Goal: Task Accomplishment & Management: Use online tool/utility

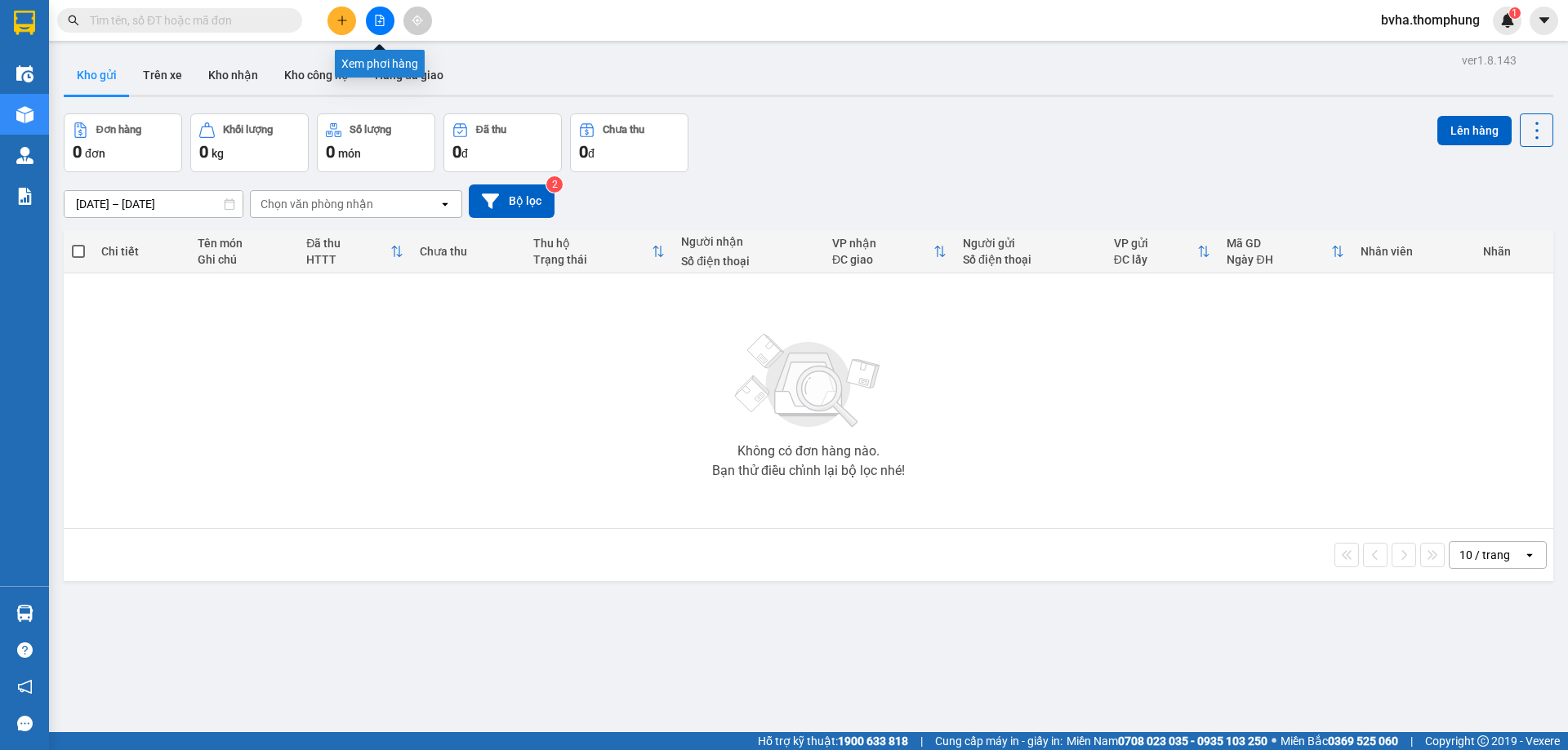
click at [380, 27] on button at bounding box center [380, 21] width 28 height 28
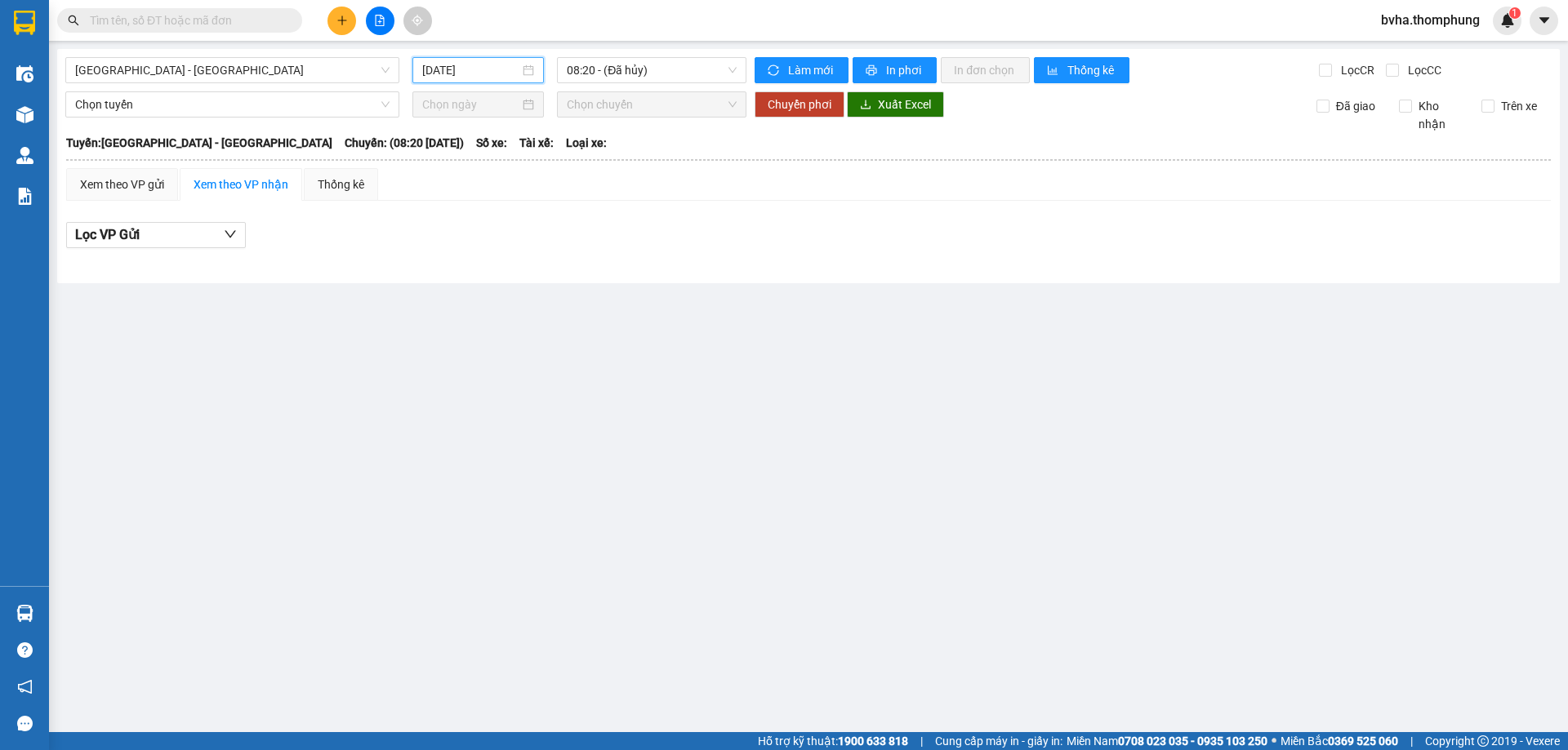
click at [507, 76] on input "[DATE]" at bounding box center [470, 71] width 97 height 18
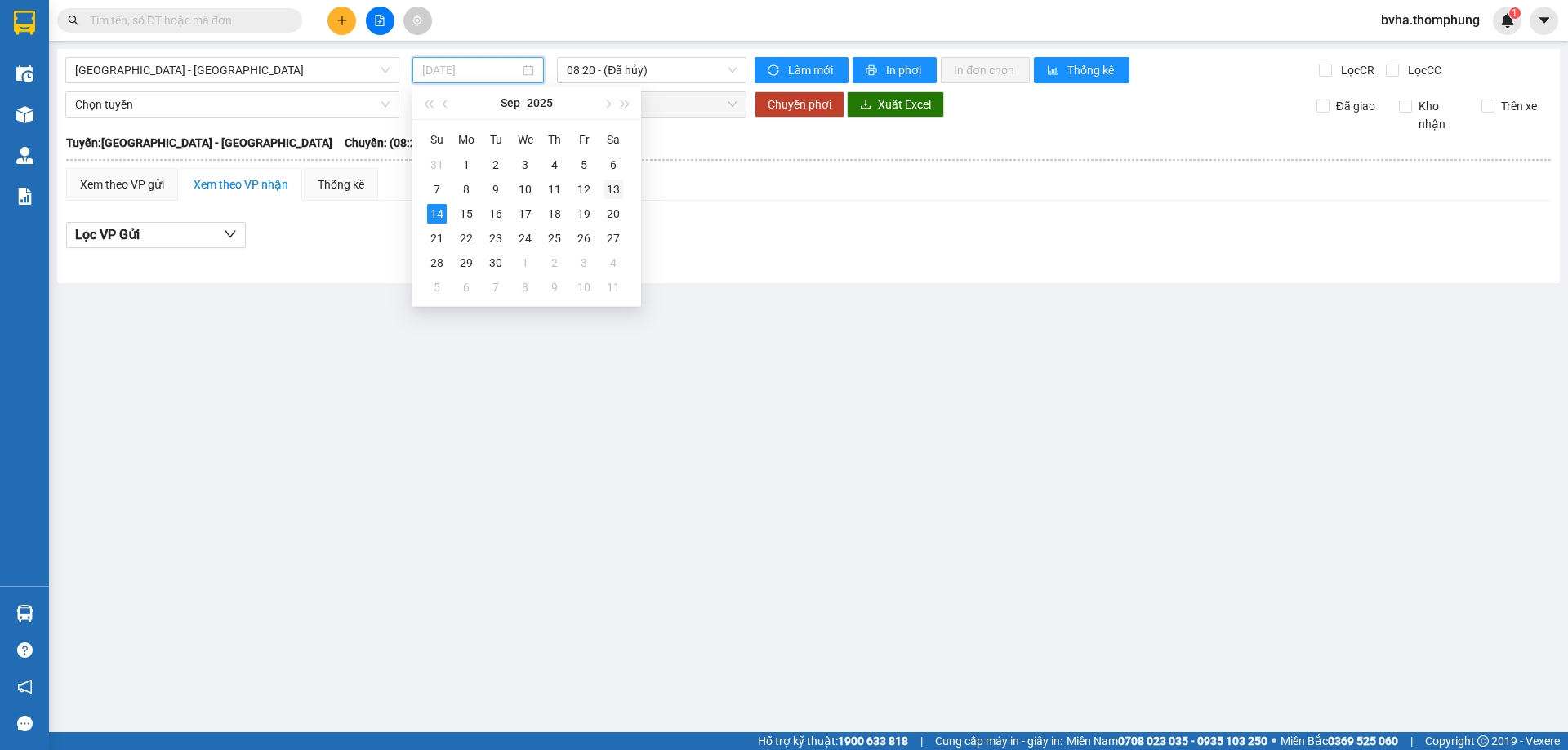
click at [607, 194] on div "13" at bounding box center [613, 189] width 20 height 20
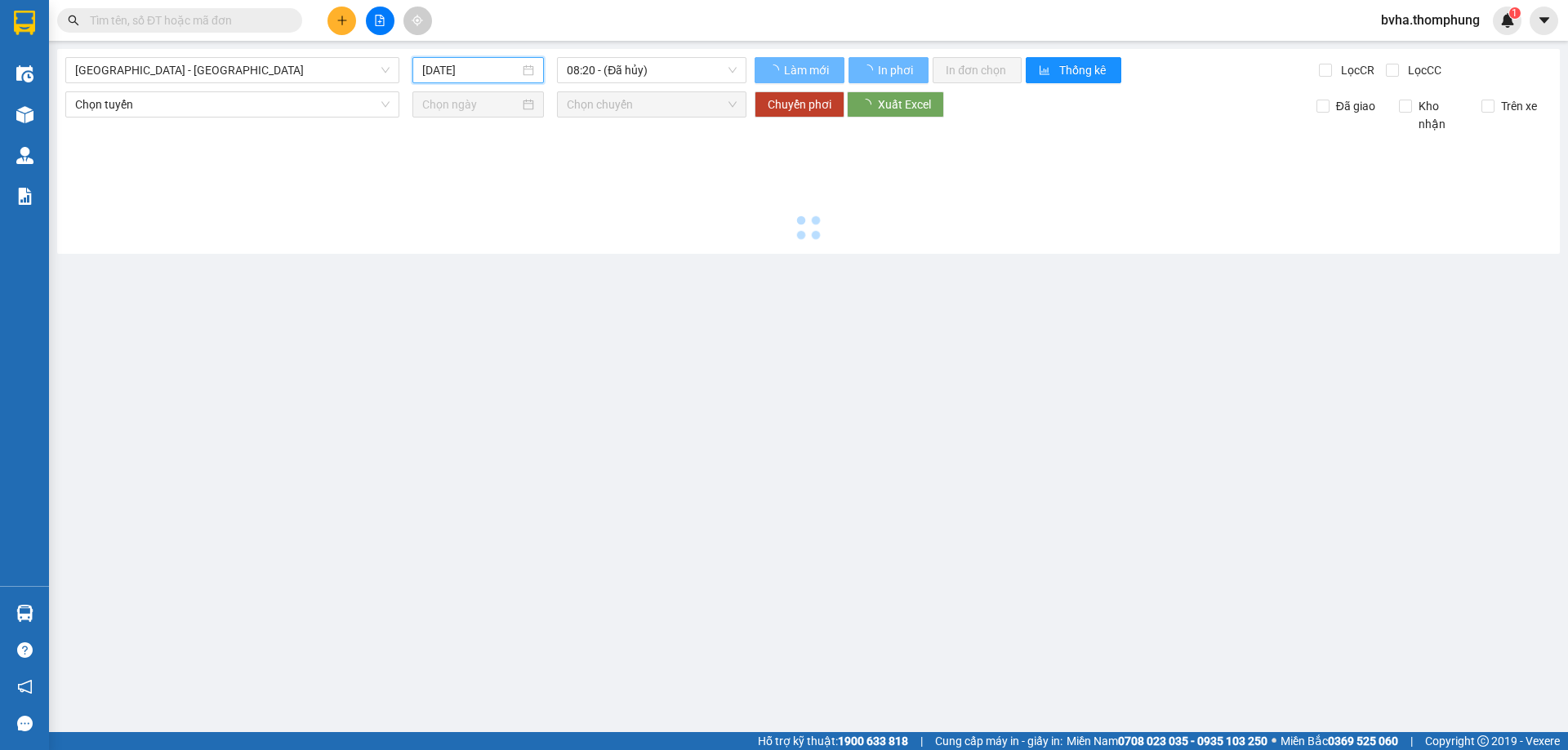
type input "[DATE]"
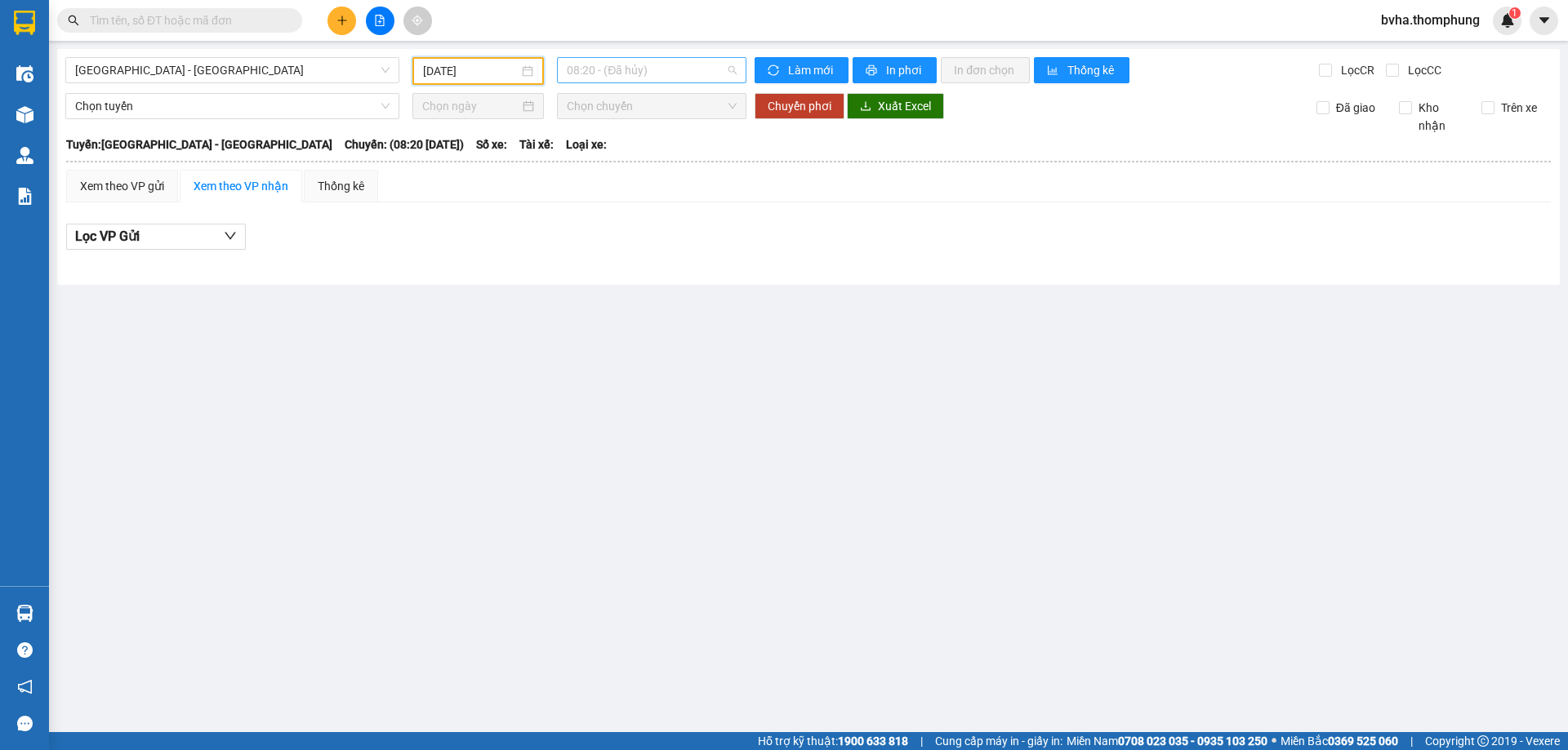
click at [658, 75] on span "08:20 - (Đã hủy)" at bounding box center [651, 70] width 169 height 24
click at [583, 259] on div "16:30" at bounding box center [630, 260] width 127 height 18
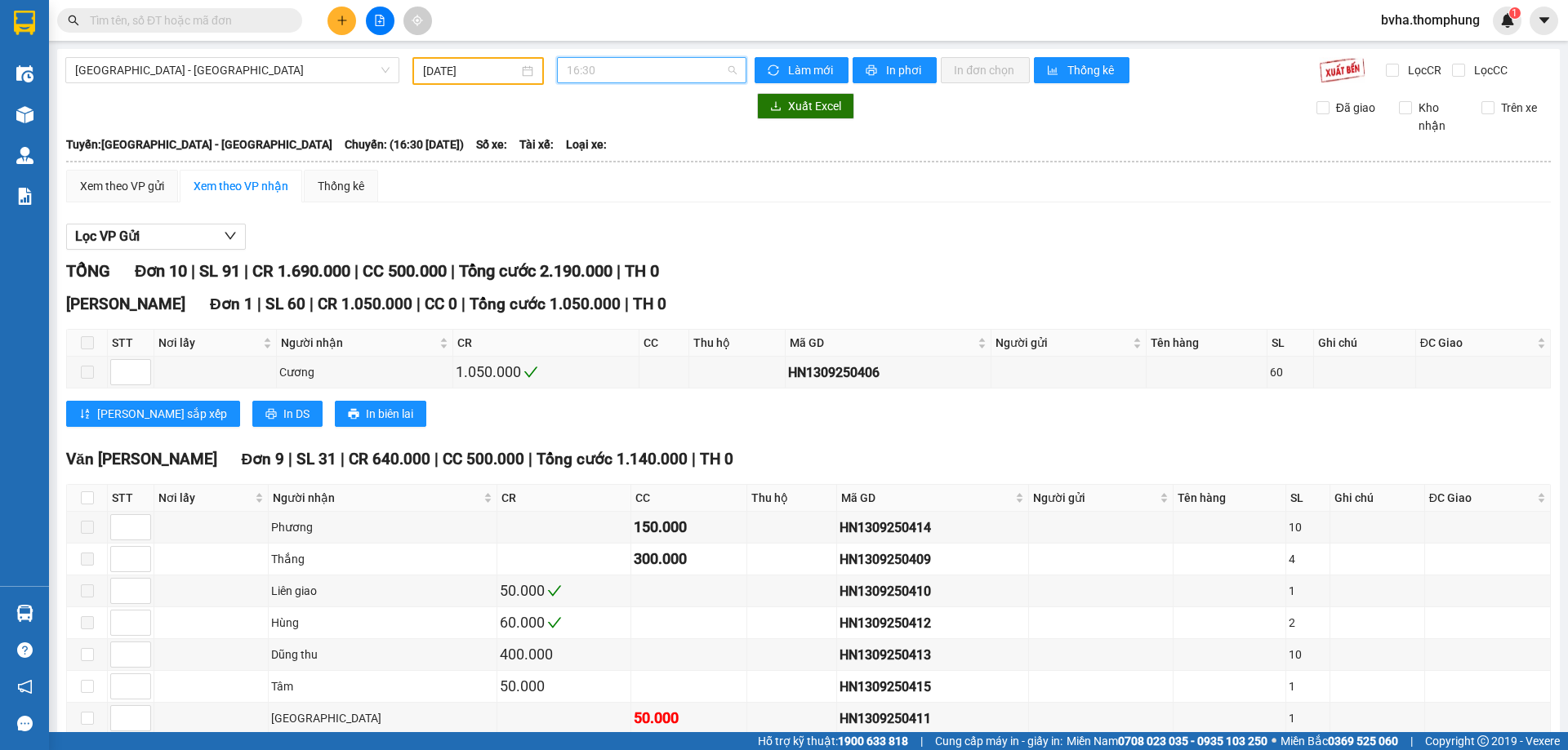
click at [595, 72] on span "16:30" at bounding box center [651, 70] width 169 height 24
click at [586, 283] on div "18:30" at bounding box center [625, 286] width 127 height 18
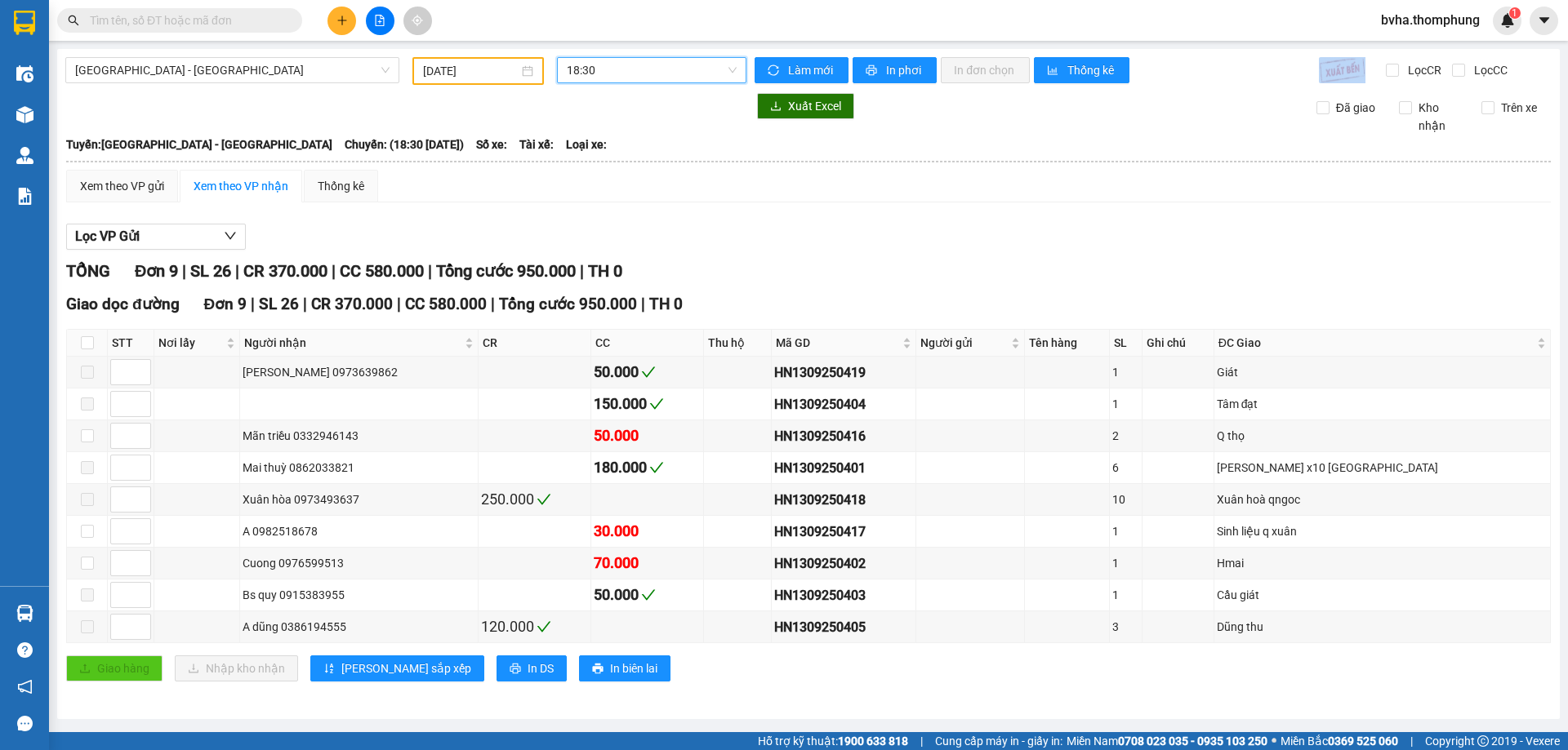
click at [640, 82] on div "18:30 18:30" at bounding box center [652, 71] width 203 height 27
click at [617, 66] on span "18:30" at bounding box center [651, 70] width 169 height 24
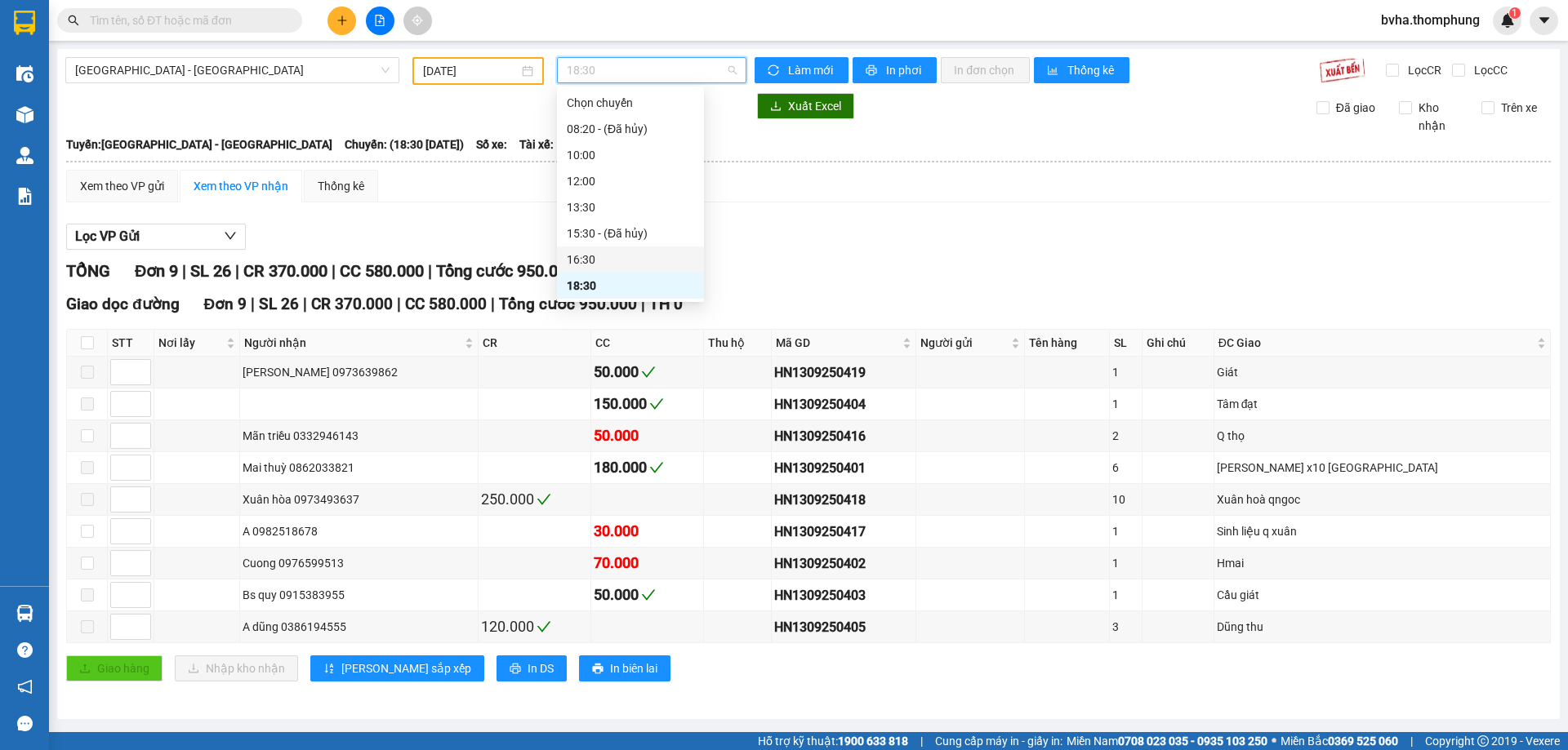
scroll to position [26, 0]
click at [584, 230] on div "16:30" at bounding box center [630, 233] width 127 height 18
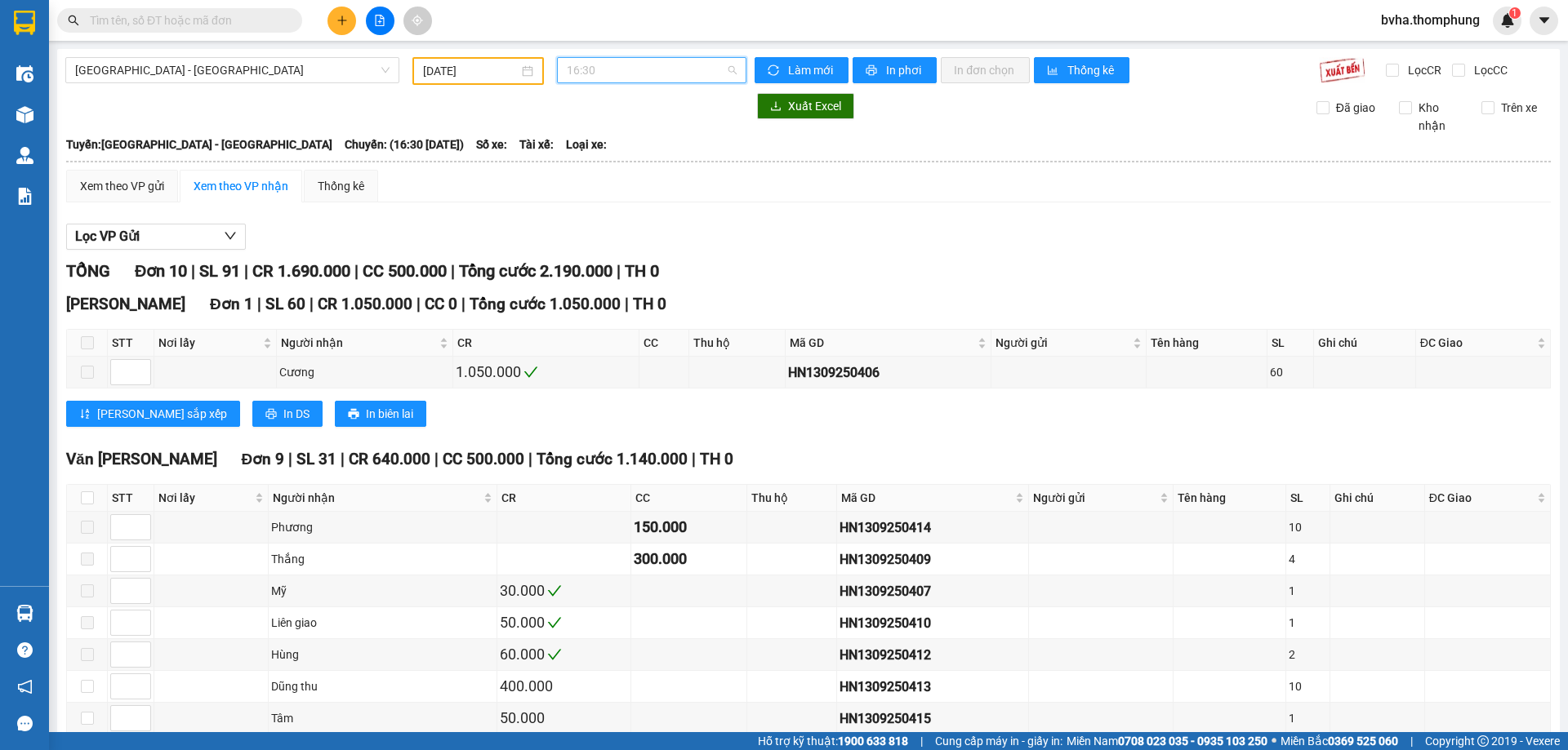
drag, startPoint x: 625, startPoint y: 73, endPoint x: 624, endPoint y: 119, distance: 46.0
click at [626, 73] on span "16:30" at bounding box center [651, 70] width 169 height 24
click at [585, 176] on div "13:30" at bounding box center [625, 181] width 127 height 18
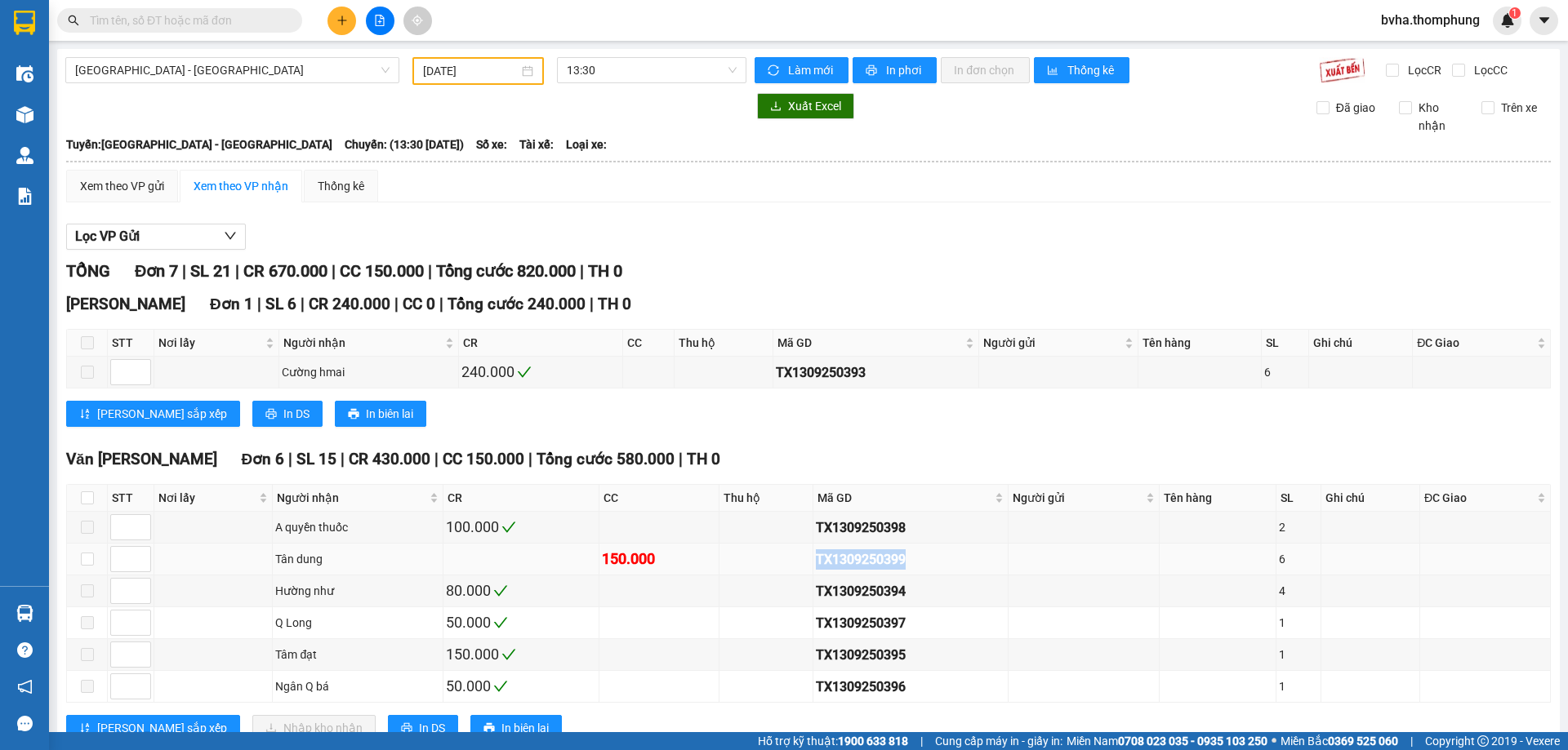
drag, startPoint x: 898, startPoint y: 561, endPoint x: 807, endPoint y: 561, distance: 91.0
click at [816, 561] on div "TX1309250399" at bounding box center [910, 560] width 190 height 21
copy div "TX1309250399"
paste input "TX1309250399"
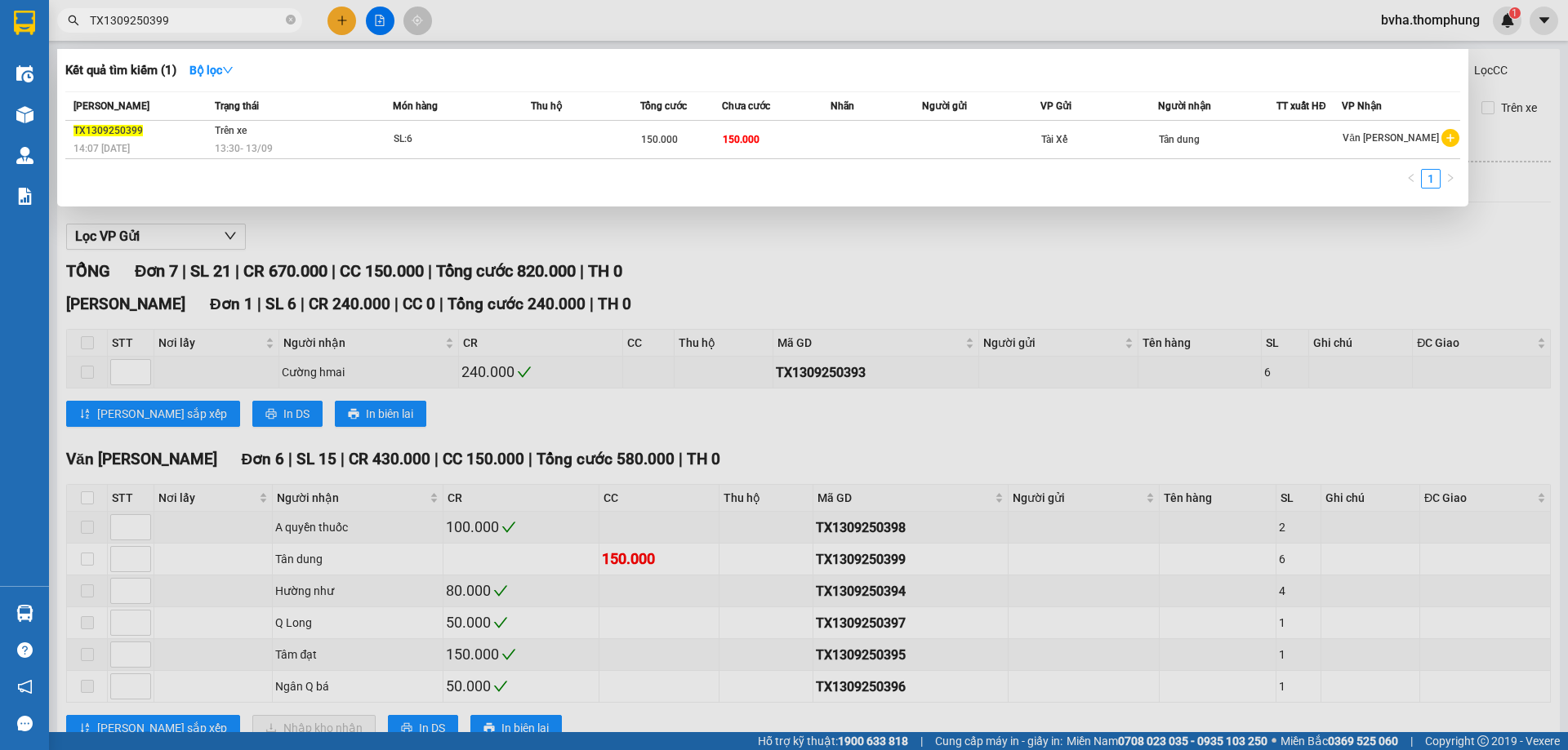
click at [1522, 206] on div at bounding box center [784, 375] width 1568 height 750
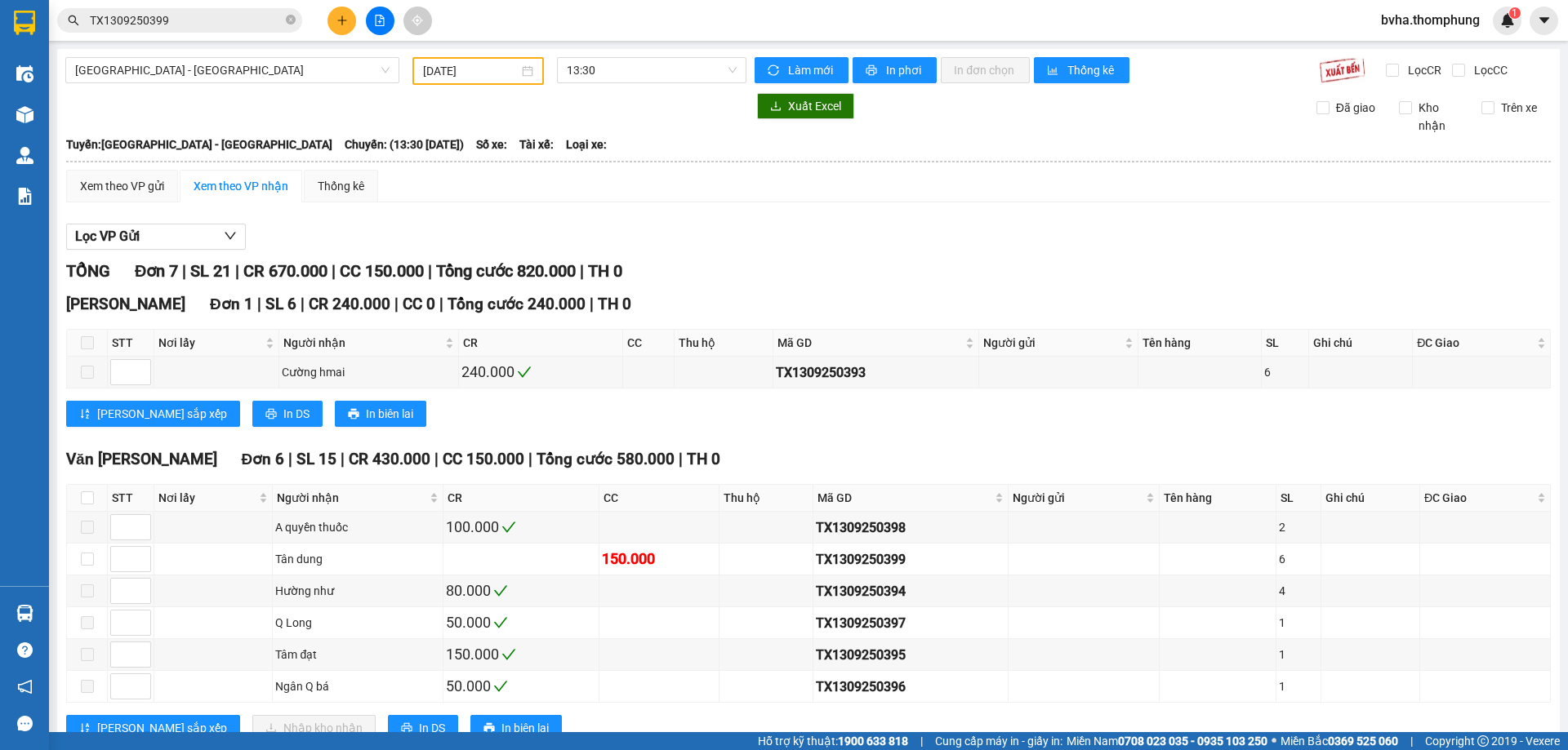
click at [240, 15] on input "TX1309250399" at bounding box center [186, 21] width 193 height 18
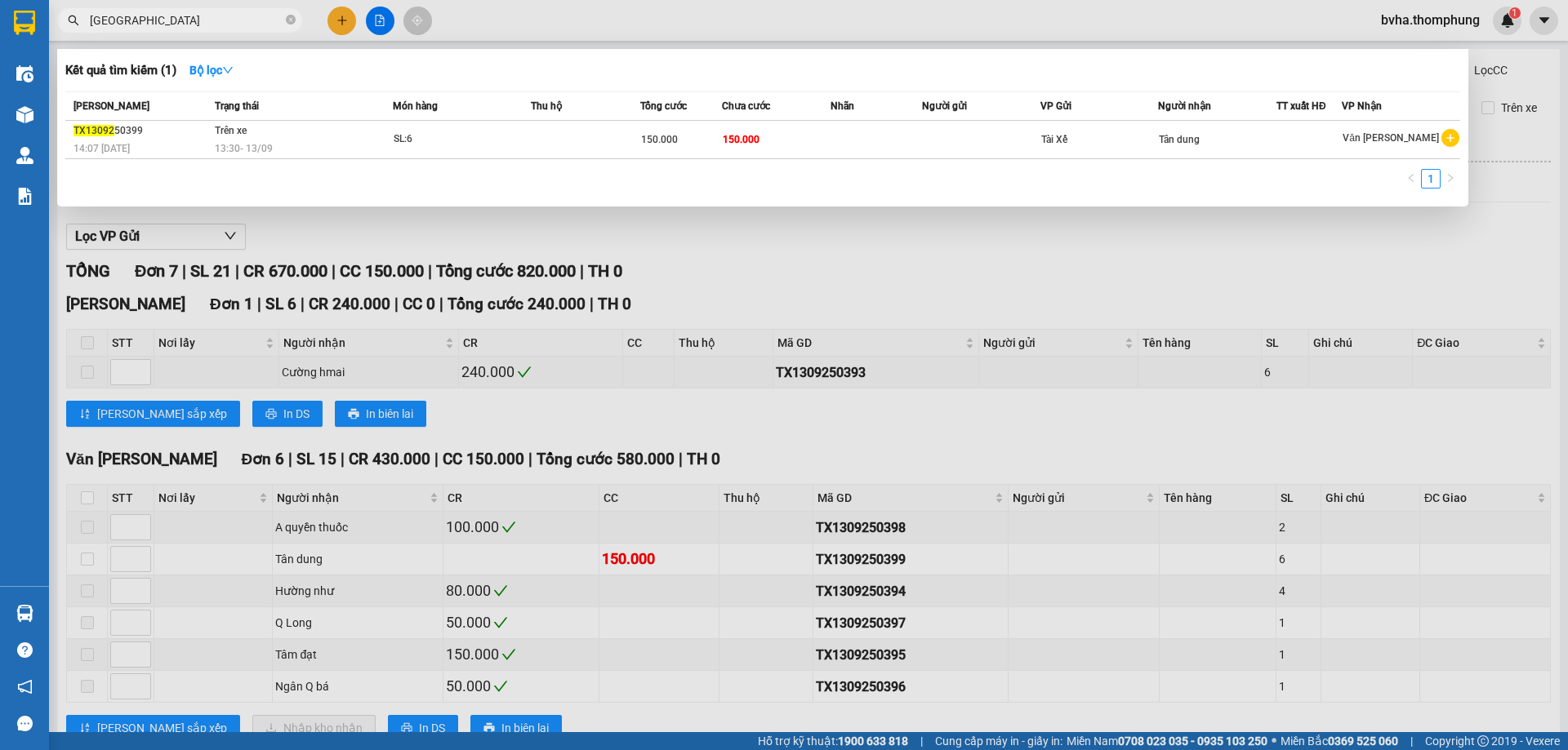
type input "T"
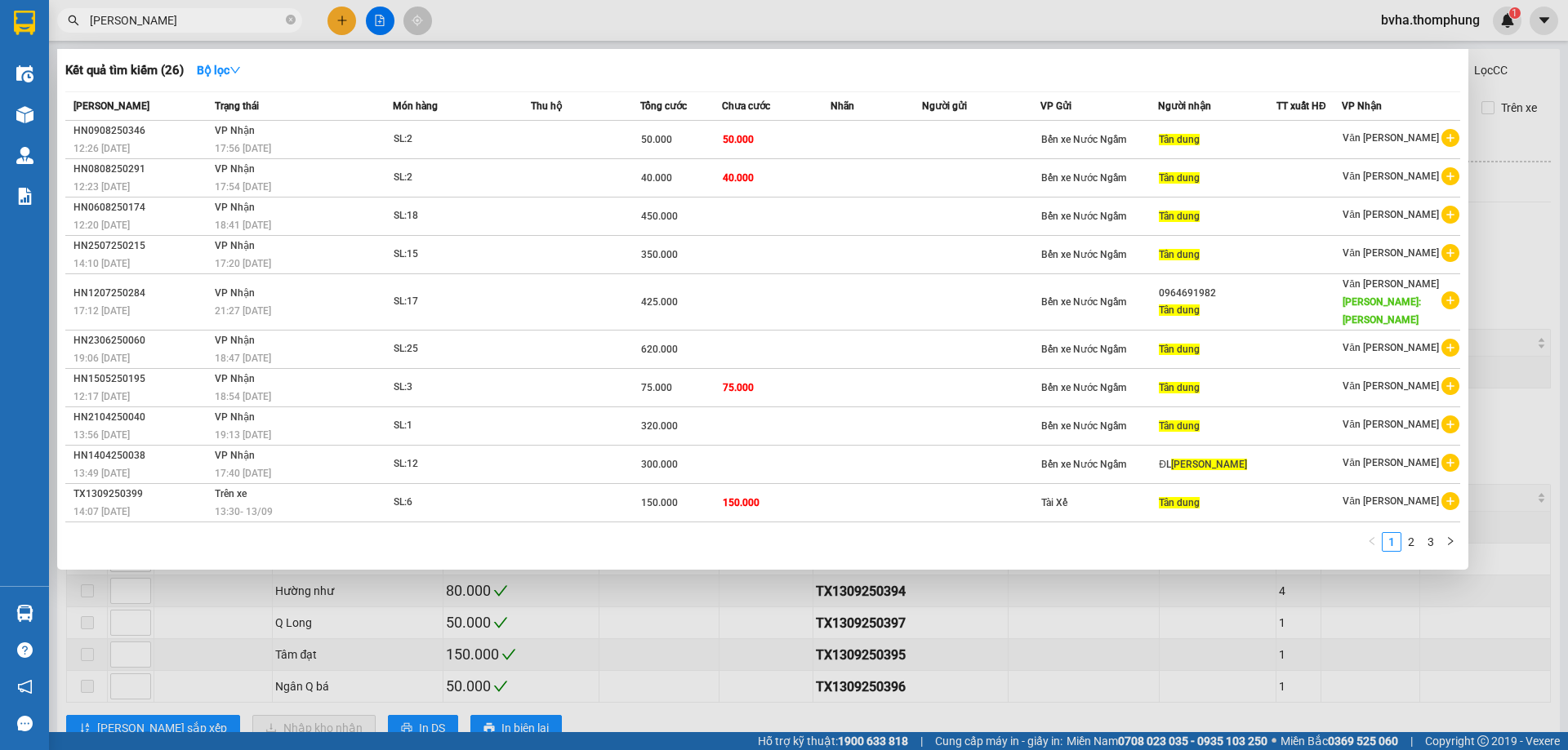
type input "[PERSON_NAME]"
